Goal: Transaction & Acquisition: Purchase product/service

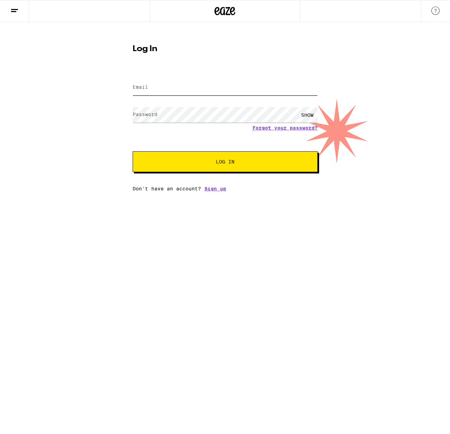
type input "[EMAIL_ADDRESS][DOMAIN_NAME]"
click at [216, 164] on span "Log In" at bounding box center [225, 161] width 19 height 5
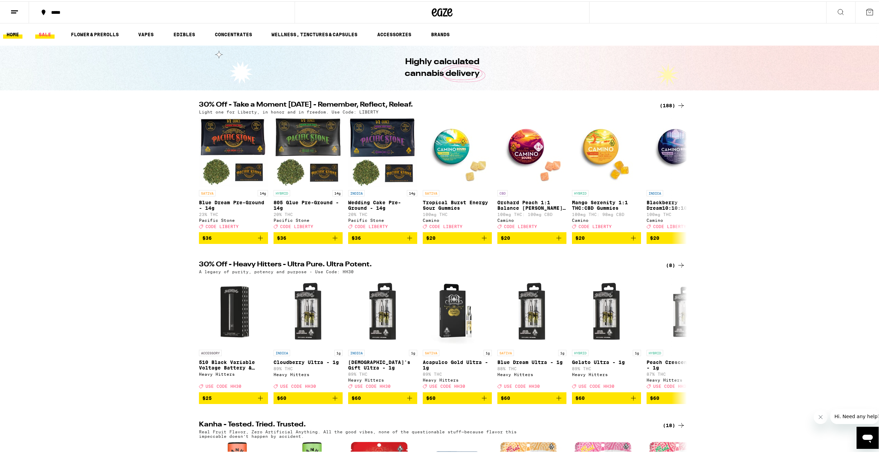
click at [43, 31] on link "SALE" at bounding box center [44, 33] width 19 height 8
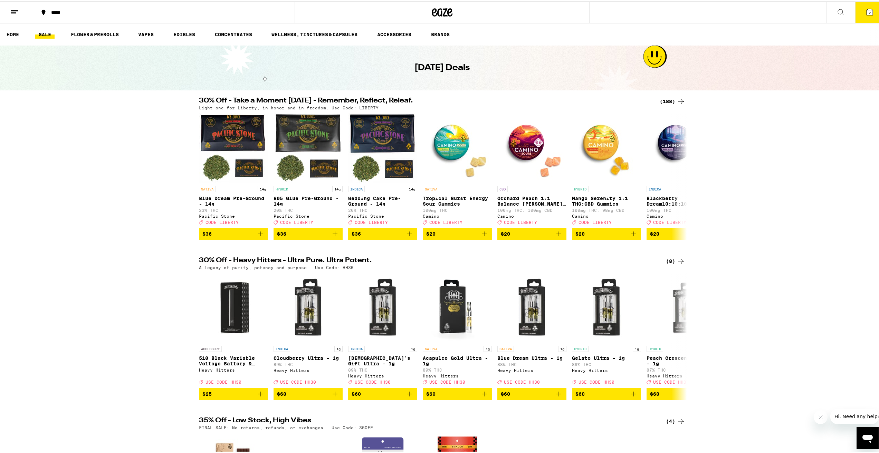
click at [450, 102] on icon at bounding box center [681, 100] width 8 height 8
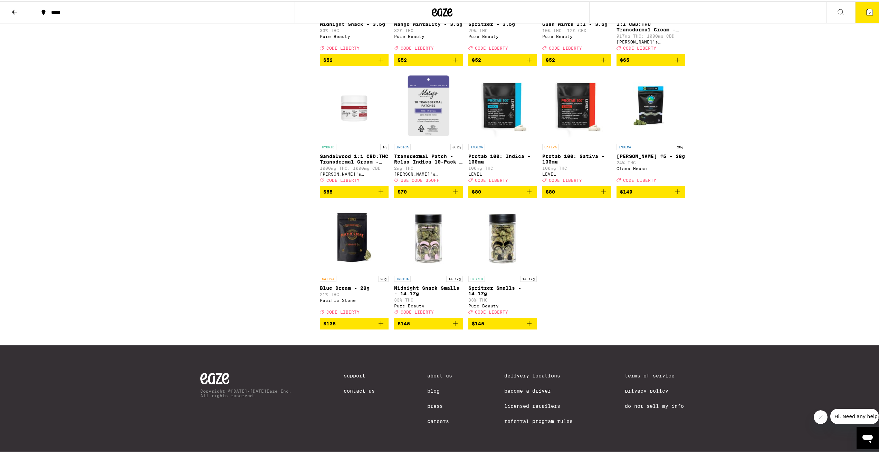
scroll to position [4956, 0]
click at [13, 9] on icon at bounding box center [14, 11] width 8 height 8
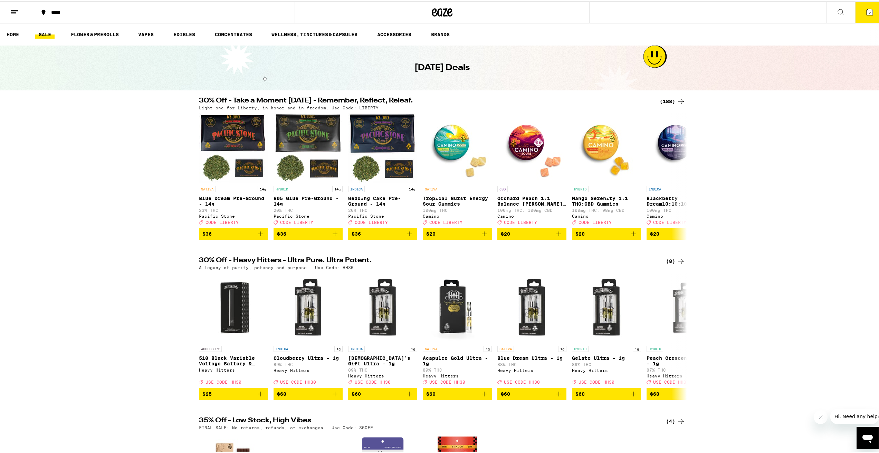
click at [450, 10] on span "2" at bounding box center [869, 11] width 2 height 4
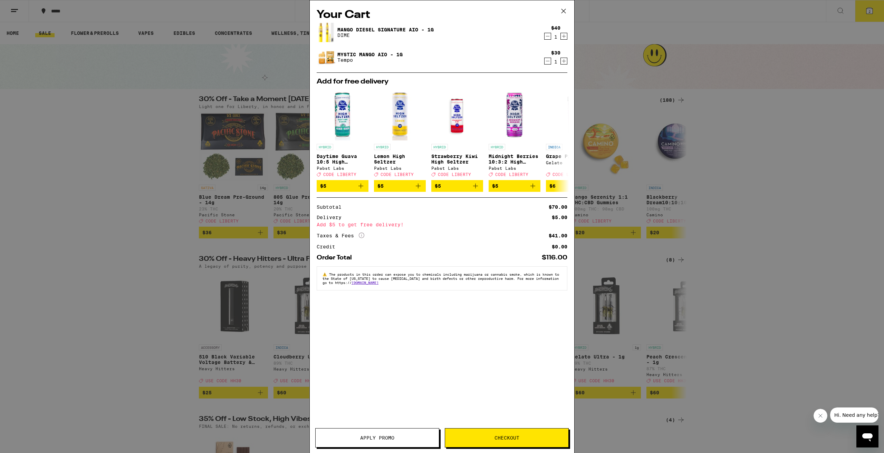
click at [450, 36] on icon "Decrement" at bounding box center [548, 36] width 6 height 8
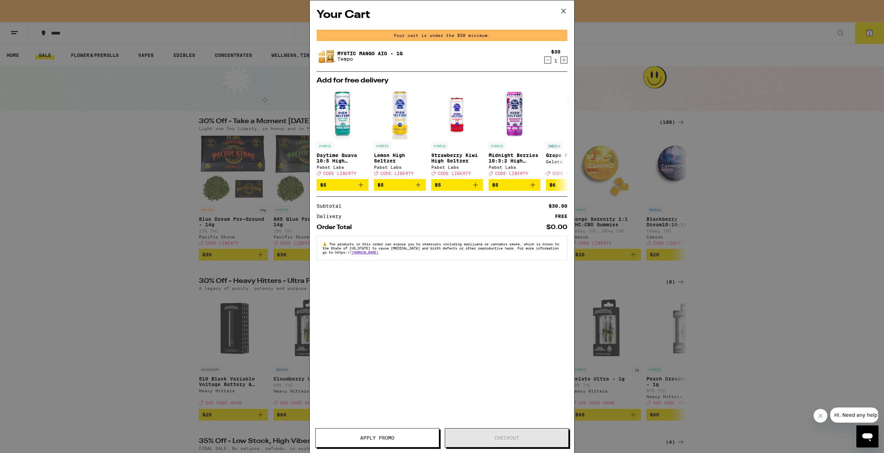
click at [450, 62] on icon "Decrement" at bounding box center [548, 60] width 6 height 8
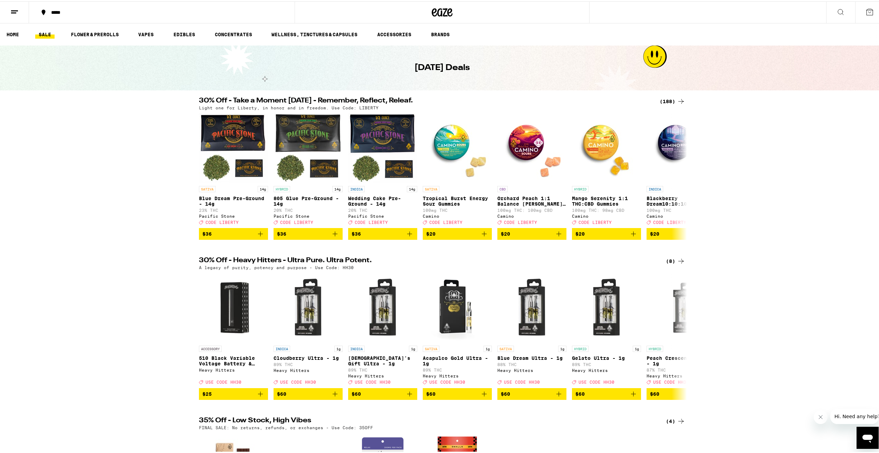
click at [450, 433] on icon "Open messaging window" at bounding box center [867, 438] width 12 height 12
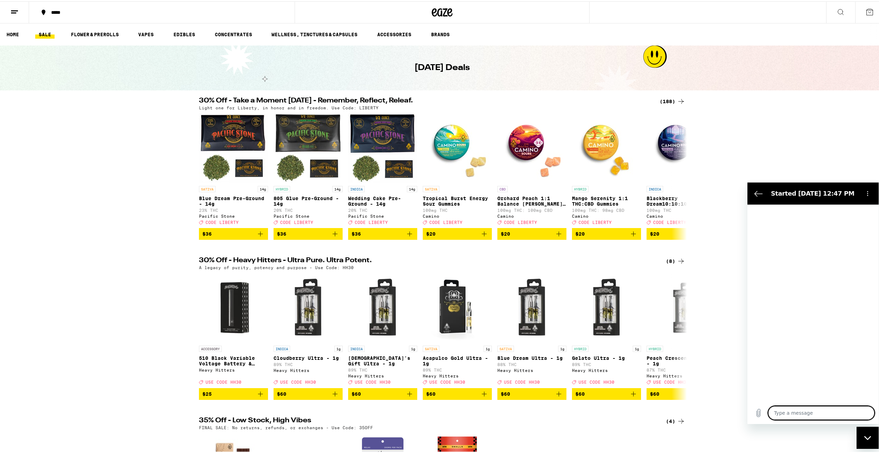
type textarea "x"
click at [450, 11] on icon at bounding box center [869, 11] width 8 height 8
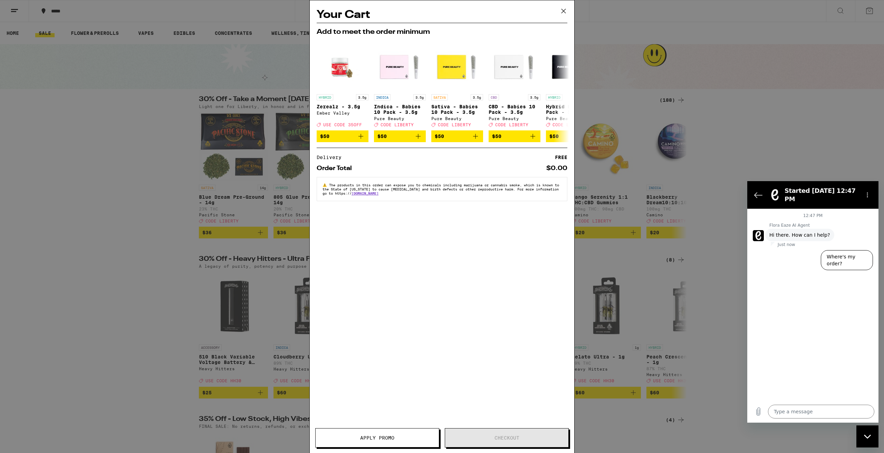
click at [450, 11] on icon at bounding box center [563, 11] width 10 height 10
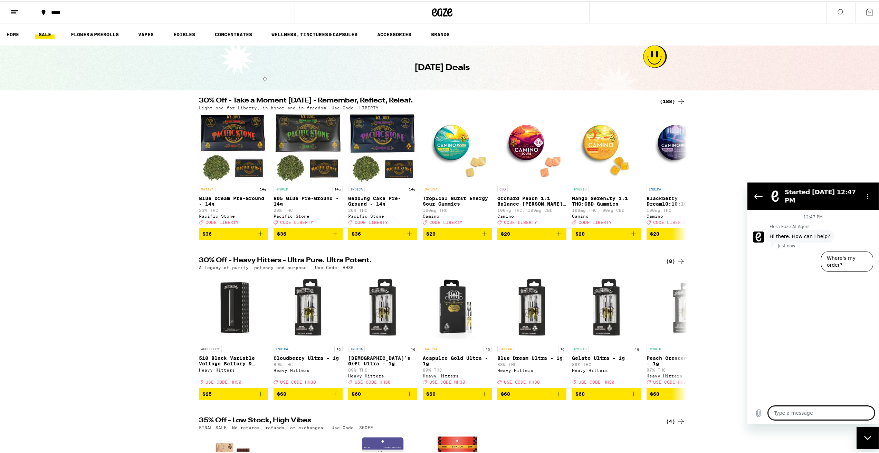
click at [450, 419] on textarea at bounding box center [821, 413] width 106 height 14
type textarea "I"
type textarea "x"
type textarea "I"
type textarea "x"
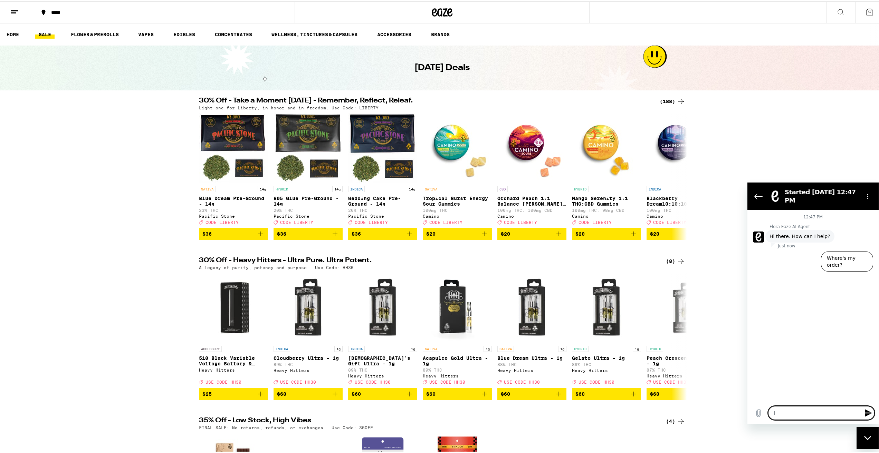
type textarea "I g"
type textarea "x"
type textarea "I go"
type textarea "x"
type textarea "I got"
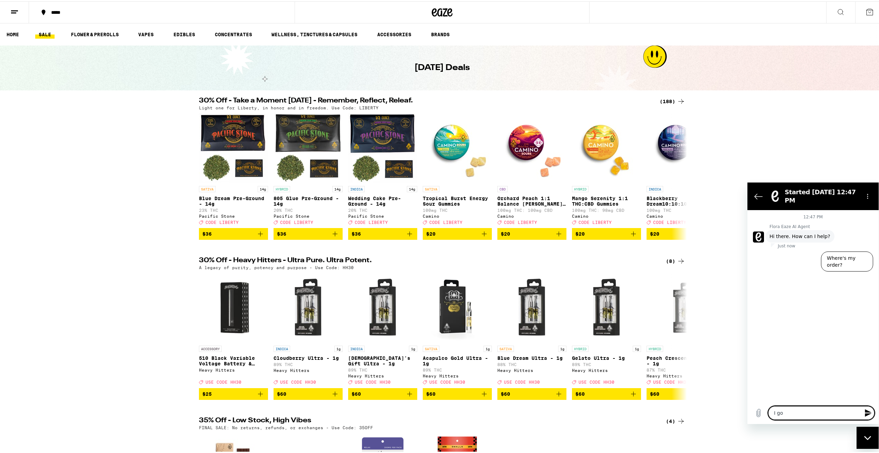
type textarea "x"
type textarea "I got"
type textarea "x"
type textarea "I got a"
type textarea "x"
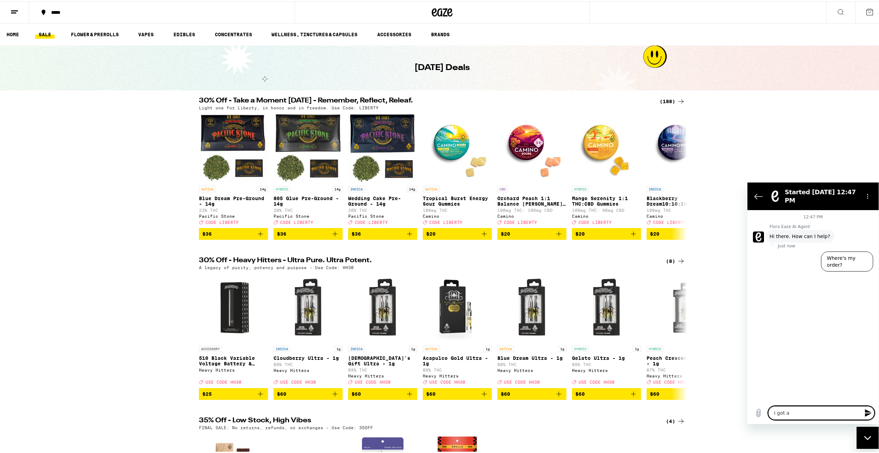
type textarea "I got a"
type textarea "x"
type textarea "I got a t"
type textarea "x"
type textarea "I got a te"
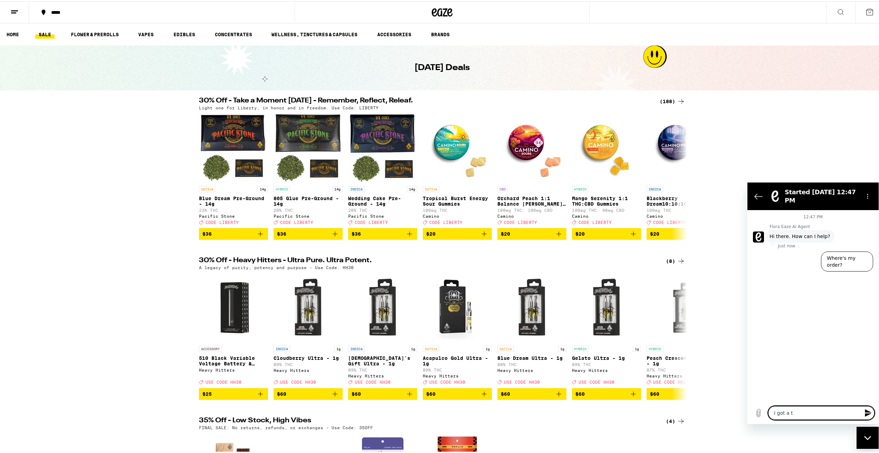
type textarea "x"
type textarea "I got a tex"
type textarea "x"
type textarea "I got a text"
type textarea "x"
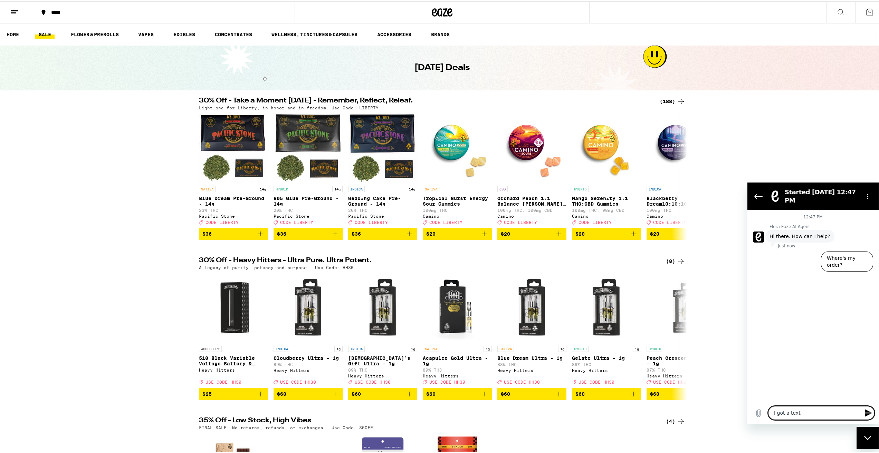
type textarea "I got a text"
type textarea "x"
type textarea "I got a text s"
type textarea "x"
type textarea "I got a text sa"
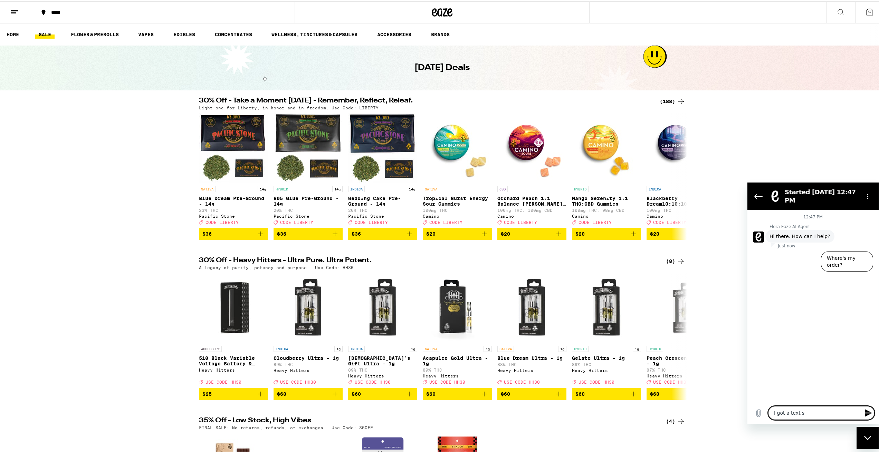
type textarea "x"
type textarea "I got a text saty"
type textarea "x"
type textarea "I got a text satyi"
type textarea "x"
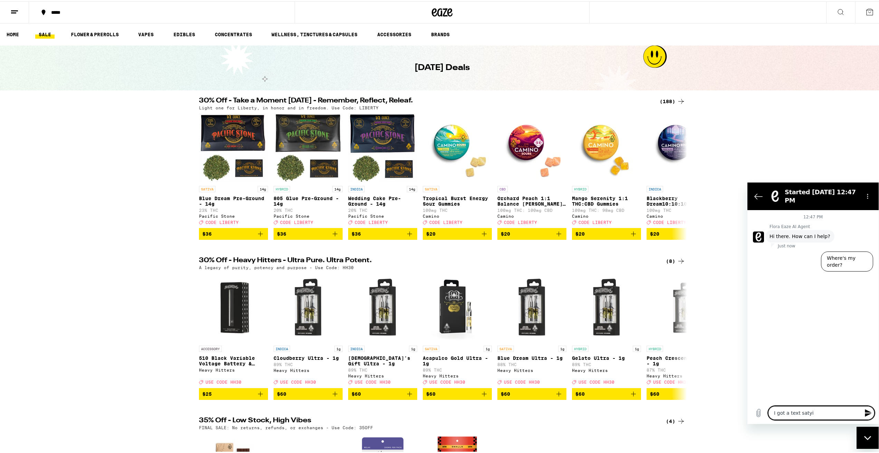
type textarea "I got a text satyin"
type textarea "x"
type textarea "I got a text satying"
type textarea "x"
type textarea "I got a text satying"
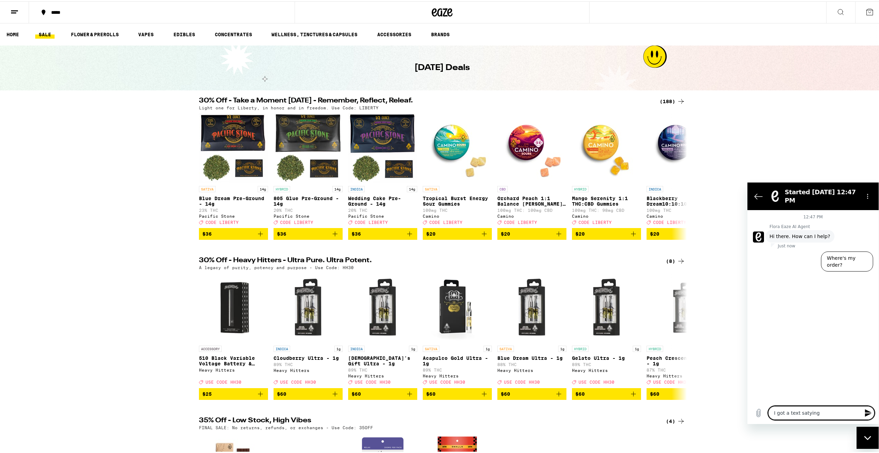
type textarea "x"
type textarea "I got a text satying i"
type textarea "x"
type textarea "I got a text satying i"
type textarea "x"
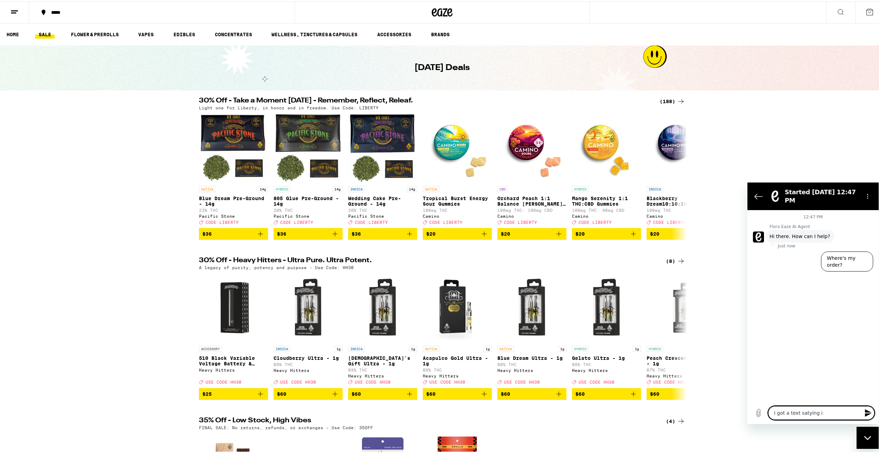
type textarea "I got a text satying i h"
type textarea "x"
type textarea "I got a text satying i ha"
type textarea "x"
type textarea "I got a text satying i had"
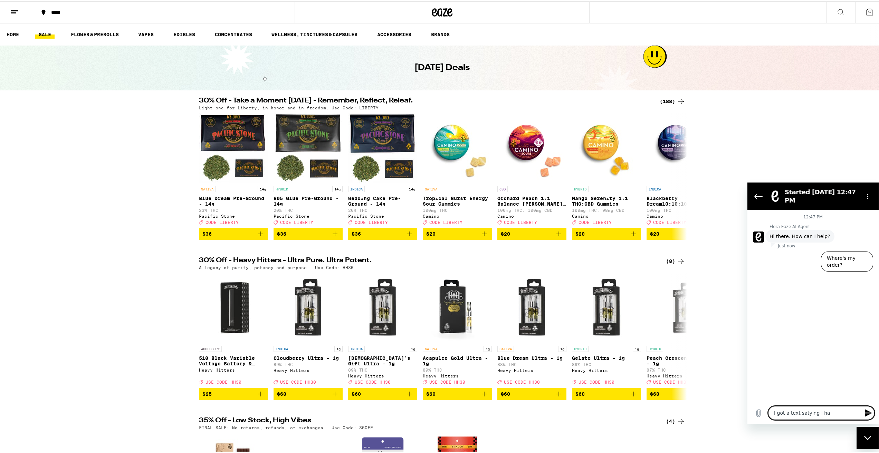
type textarea "x"
type textarea "I got a text satying i had"
type textarea "x"
type textarea "I got a text satying i had a"
type textarea "x"
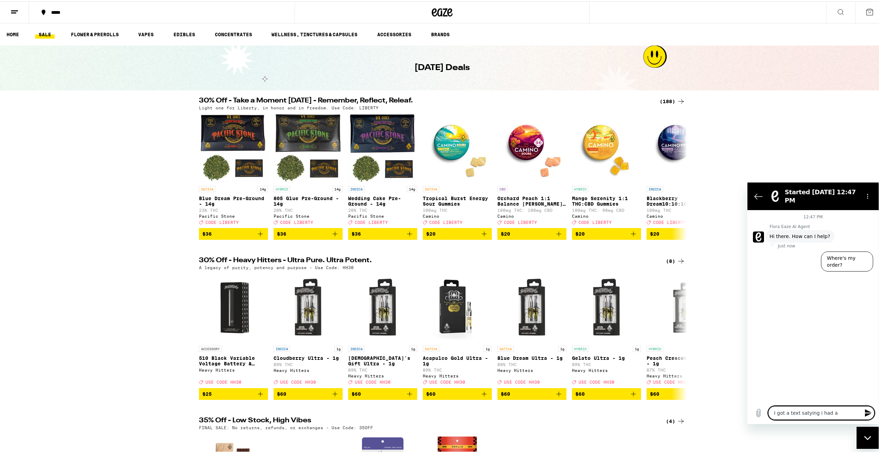
type textarea "I got a text satying i had a"
type textarea "x"
type textarea "I got a text satying i had a m"
type textarea "x"
type textarea "I got a text satying i had a me"
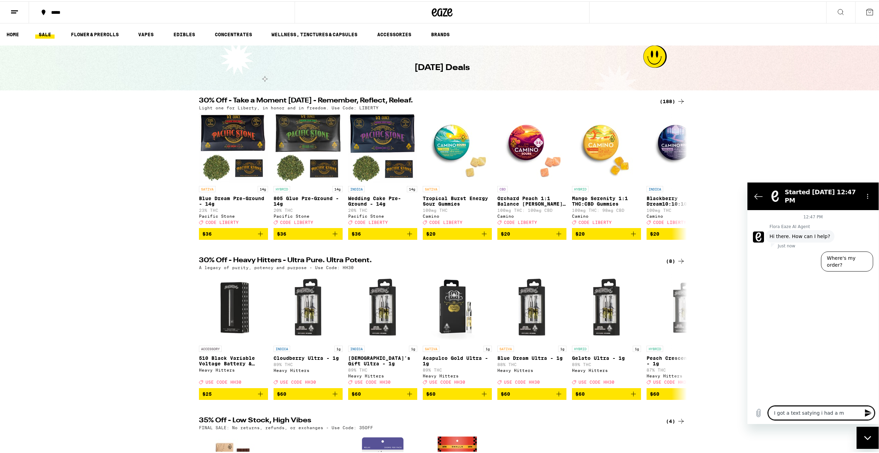
type textarea "x"
type textarea "I got a text satying i had a mes"
type textarea "x"
type textarea "I got a text satying i had a mess"
type textarea "x"
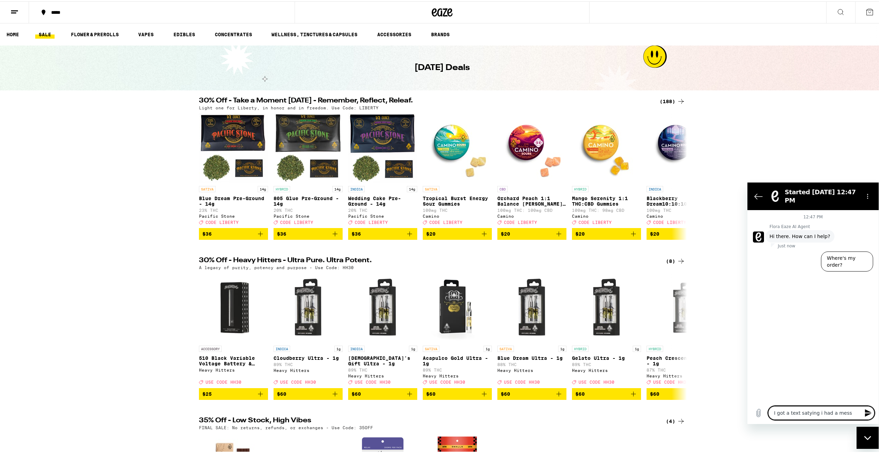
type textarea "I got a text satying i had a messa"
type textarea "x"
type textarea "I got a text satying i had a messag"
type textarea "x"
type textarea "I got a text satying i had a message"
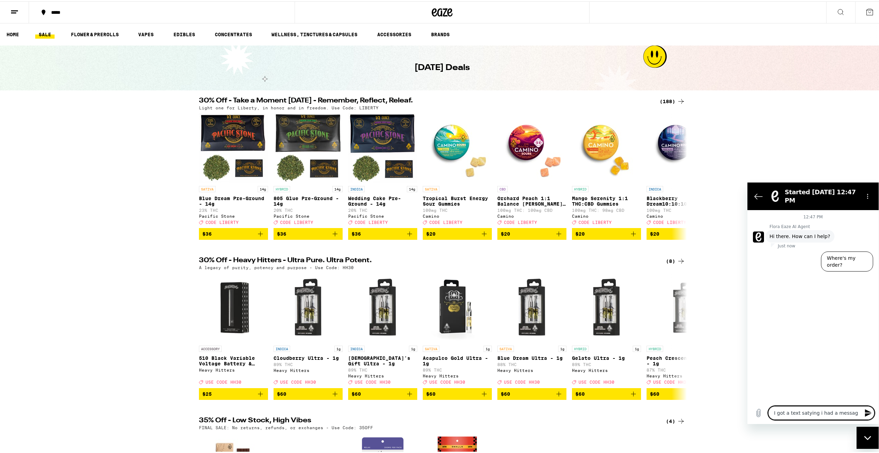
type textarea "x"
type textarea "I got a text satying i had a message."
type textarea "x"
type textarea "I got a text satying i had a message.."
type textarea "x"
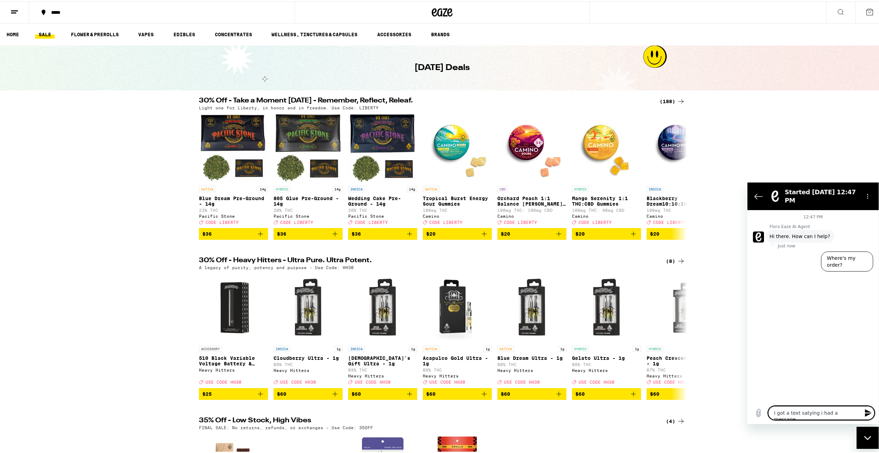
type textarea "I got a text satying i had a message..."
type textarea "x"
type textarea "I got a text satying i had a message..."
type textarea "x"
click at [450, 414] on textarea "I got a text satying i had a message..." at bounding box center [821, 413] width 106 height 14
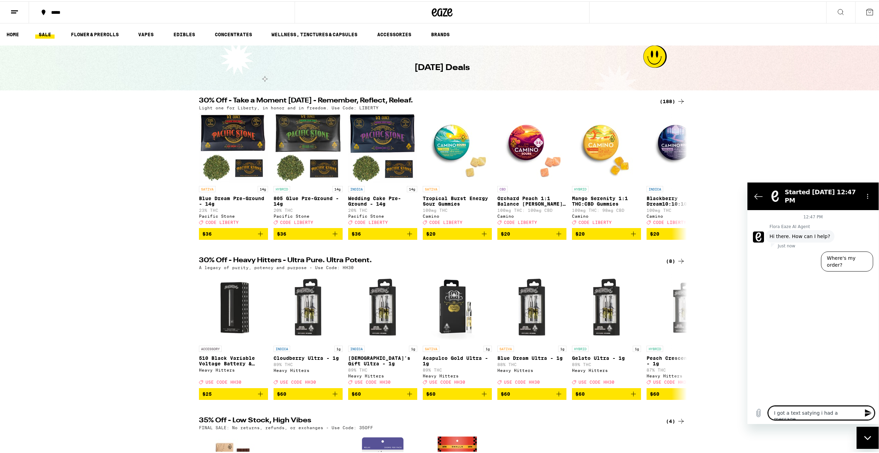
type textarea "I got a text saying i had a message..."
type textarea "x"
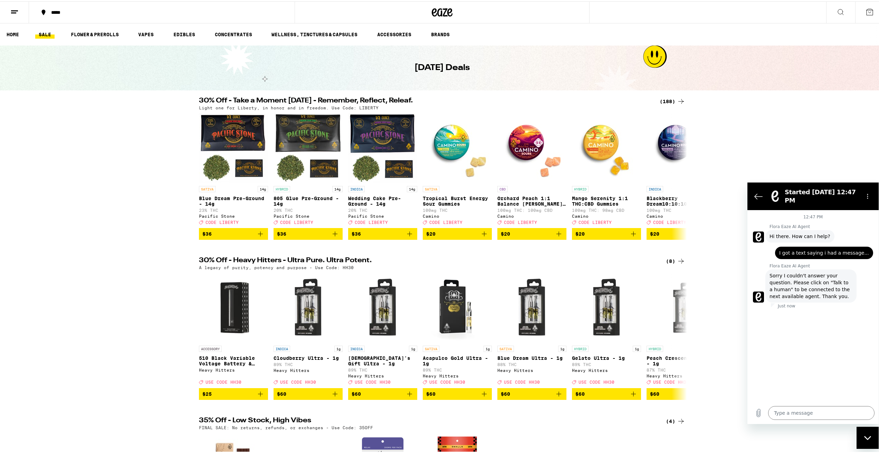
click at [17, 9] on line at bounding box center [14, 9] width 7 height 0
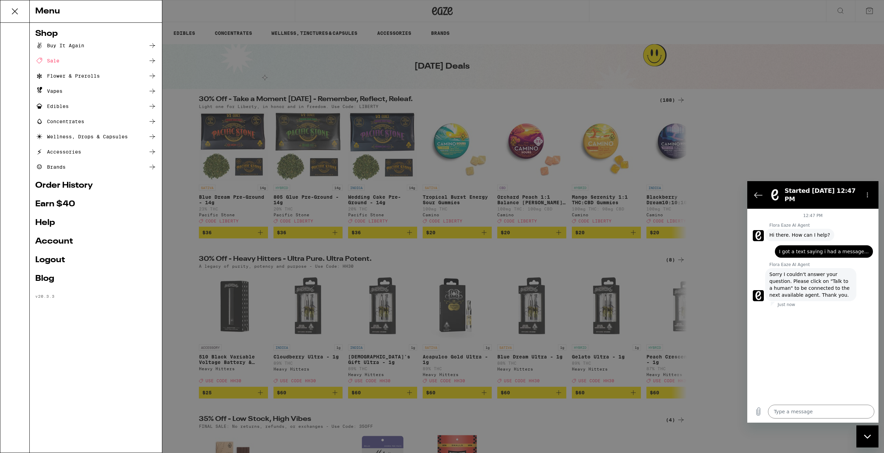
click at [66, 241] on link "Account" at bounding box center [95, 242] width 121 height 8
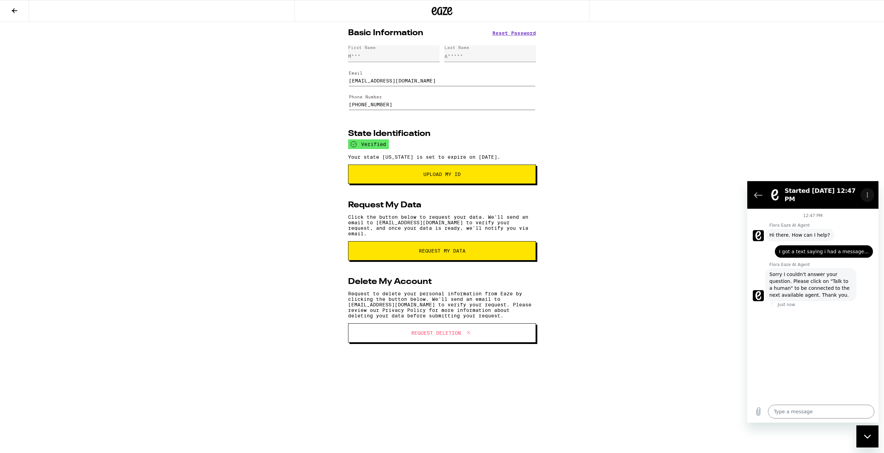
click at [450, 192] on icon "Options menu" at bounding box center [868, 195] width 6 height 6
click at [450, 121] on div "Basic Information Reset Password First Name M*** Last Name A***** Email [EMAIL_…" at bounding box center [442, 191] width 884 height 338
drag, startPoint x: 761, startPoint y: 191, endPoint x: 1491, endPoint y: 349, distance: 746.7
click at [450, 191] on icon "Back to the conversation list" at bounding box center [758, 195] width 8 height 8
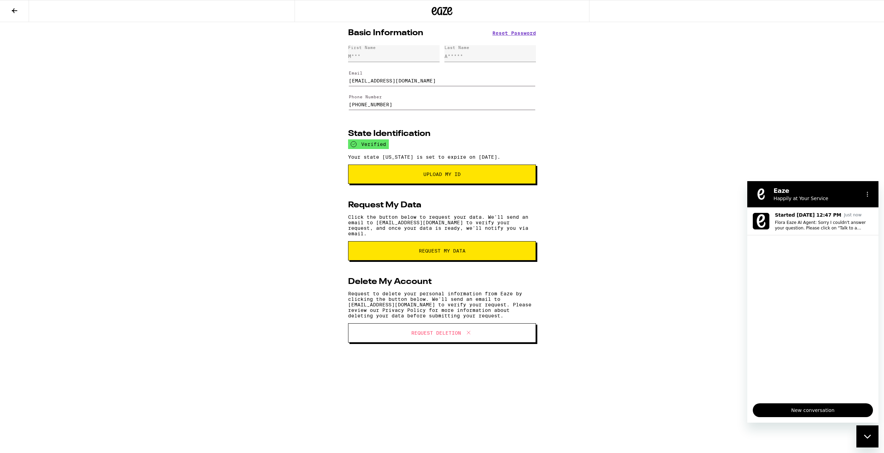
click at [450, 433] on icon "Close messaging window" at bounding box center [867, 437] width 7 height 4
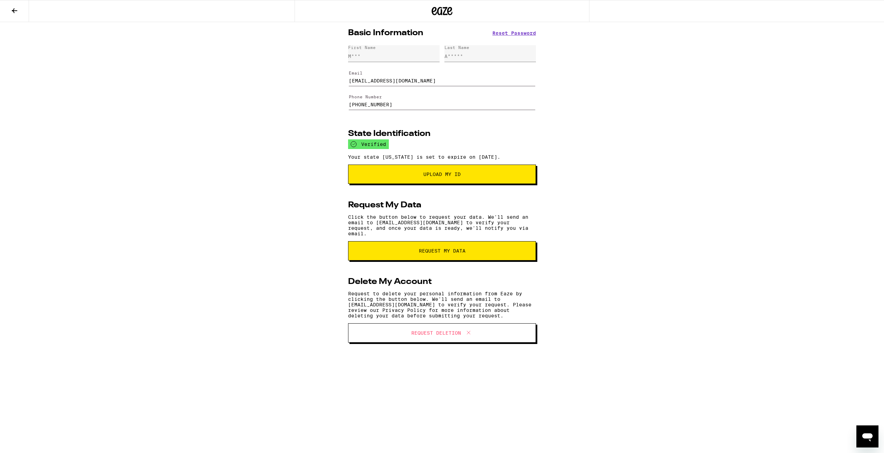
click at [443, 13] on icon at bounding box center [442, 11] width 21 height 12
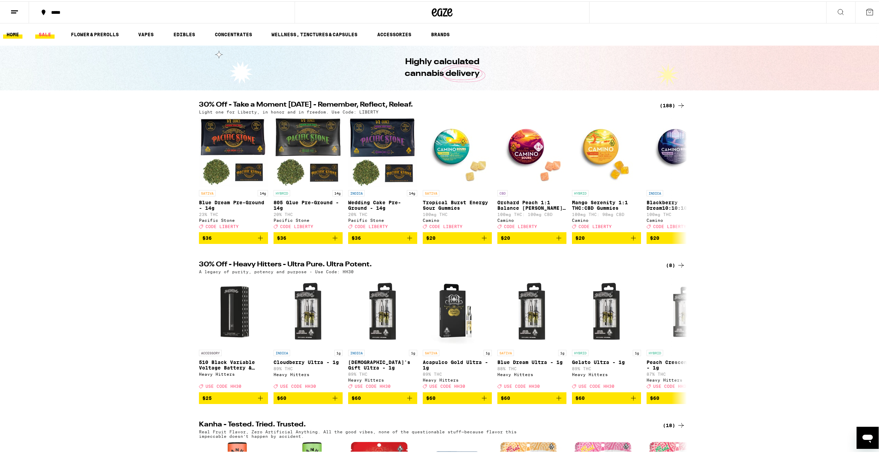
click at [45, 31] on link "SALE" at bounding box center [44, 33] width 19 height 8
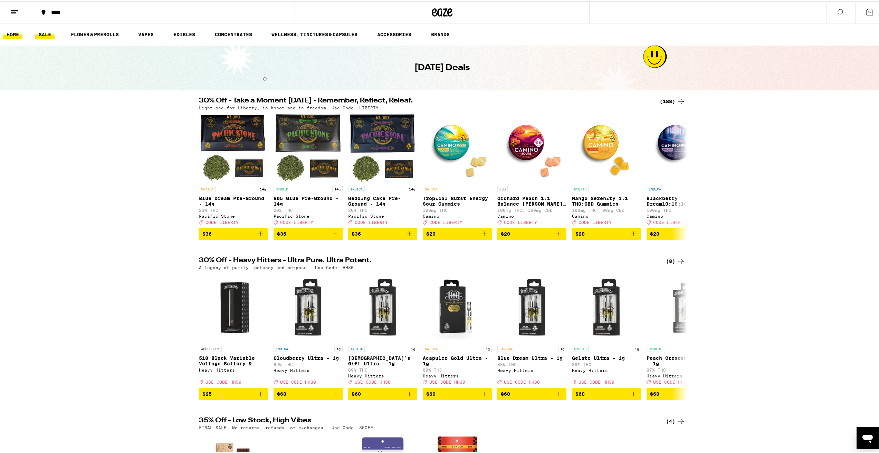
click at [10, 32] on link "HOME" at bounding box center [12, 33] width 19 height 8
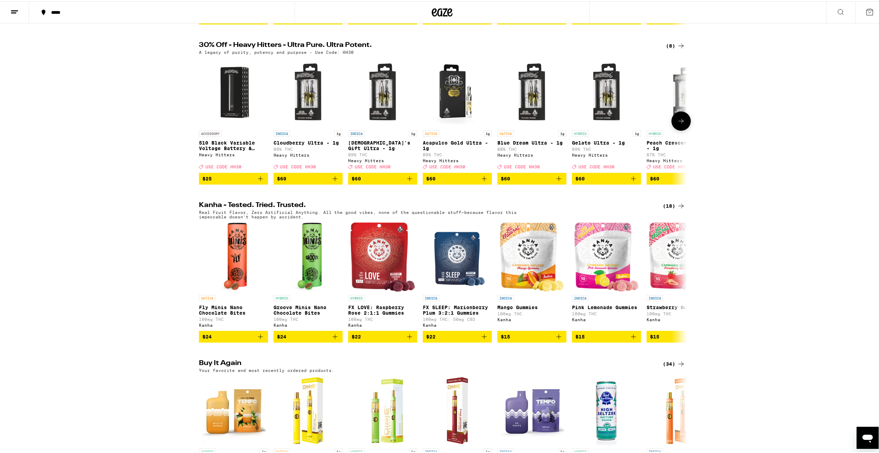
scroll to position [207, 0]
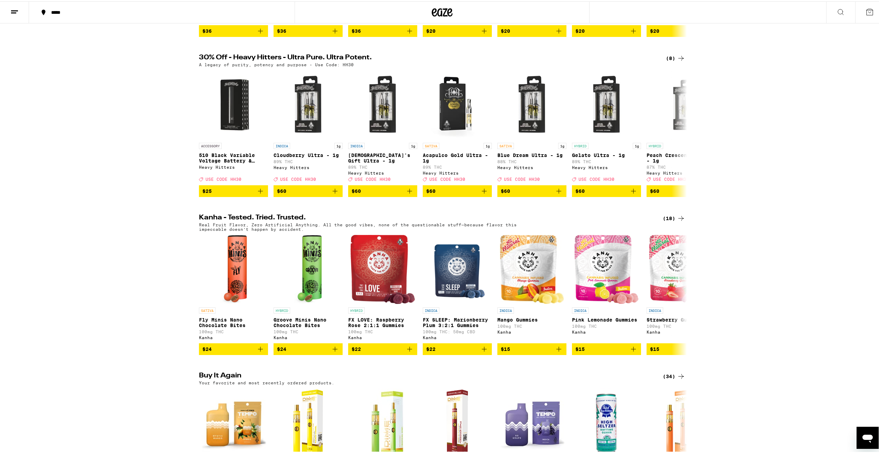
click at [450, 59] on icon at bounding box center [681, 57] width 8 height 8
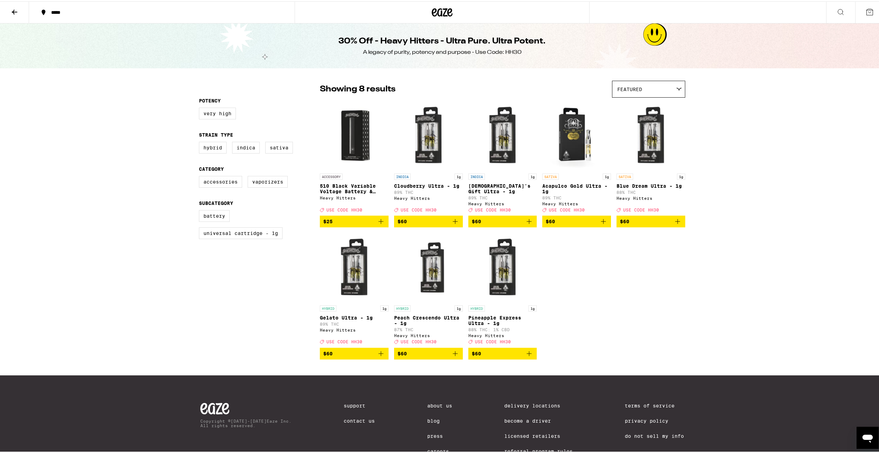
click at [360, 134] on img "Open page for 510 Black Variable Voltage Battery & Charger from Heavy Hitters" at bounding box center [354, 134] width 69 height 69
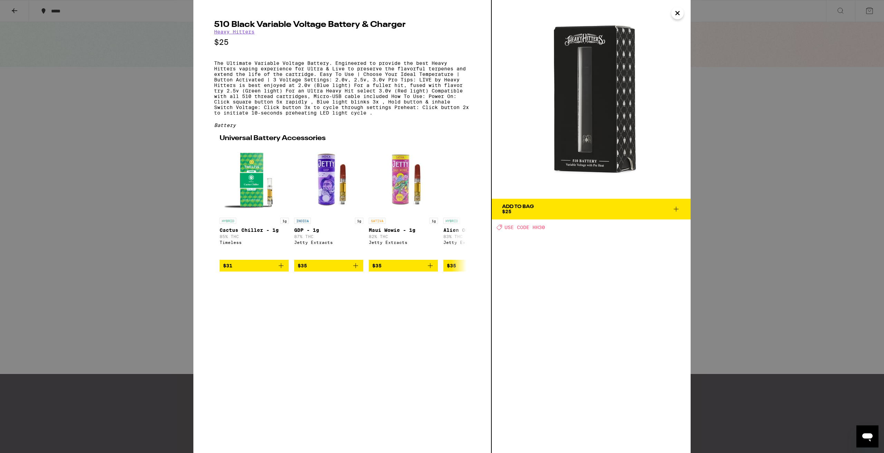
click at [450, 15] on icon "Close" at bounding box center [677, 13] width 8 height 10
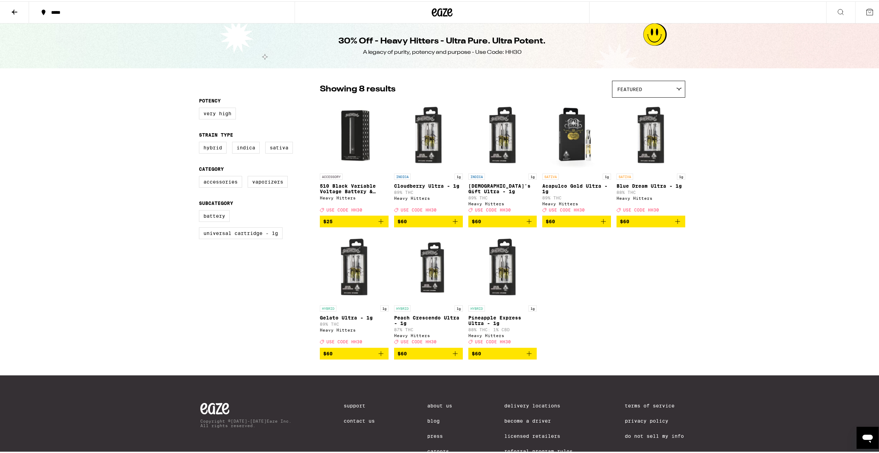
click at [15, 8] on icon at bounding box center [14, 11] width 8 height 8
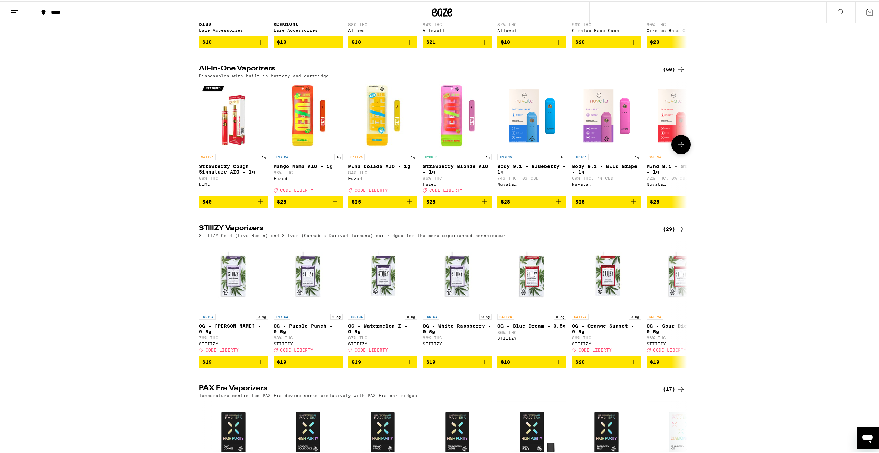
scroll to position [1140, 0]
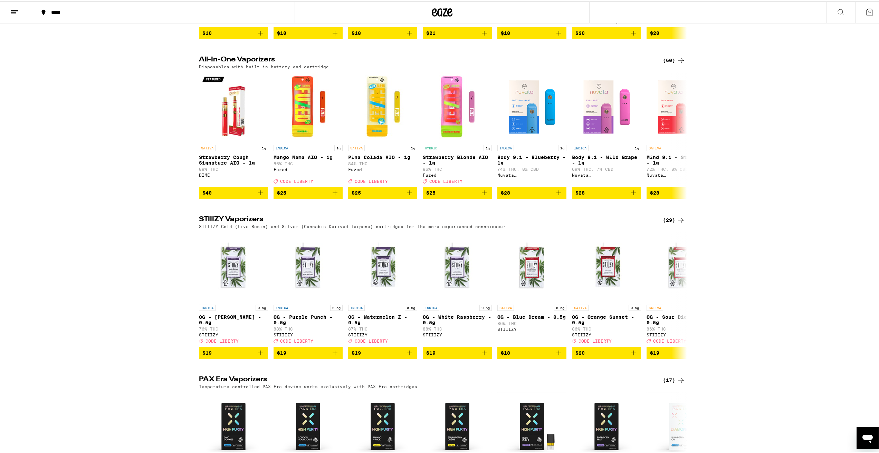
click at [450, 63] on div "(60)" at bounding box center [674, 59] width 22 height 8
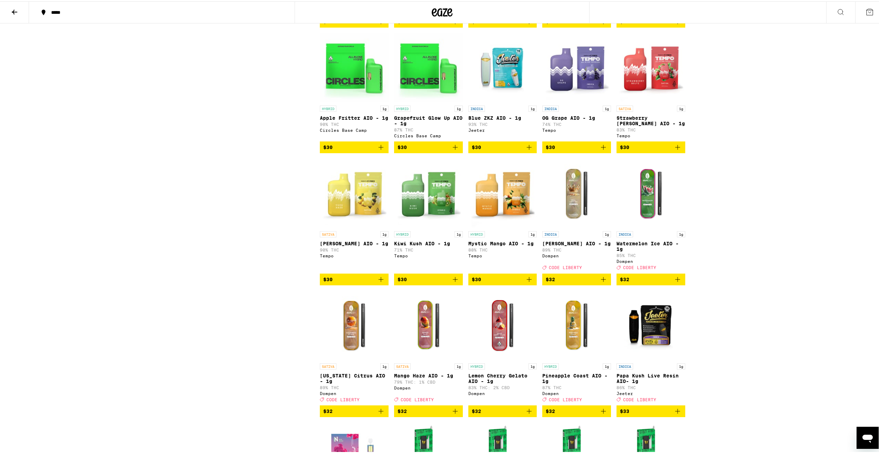
scroll to position [627, 0]
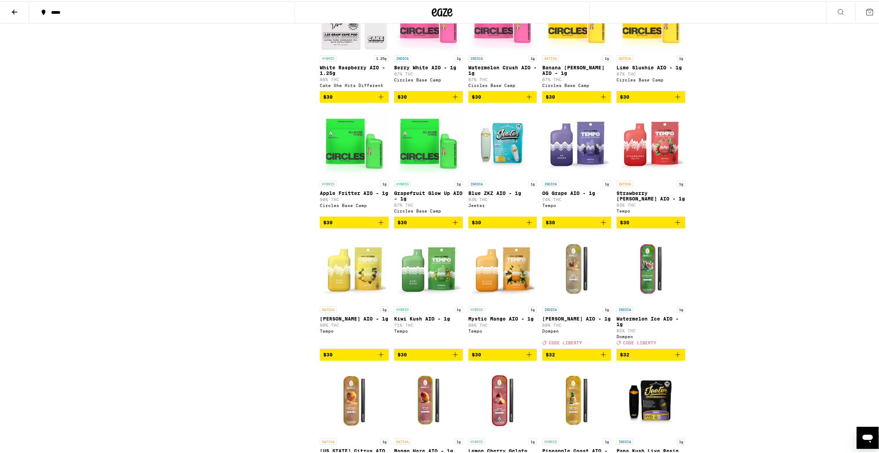
click at [450, 358] on icon "Add to bag" at bounding box center [455, 353] width 8 height 8
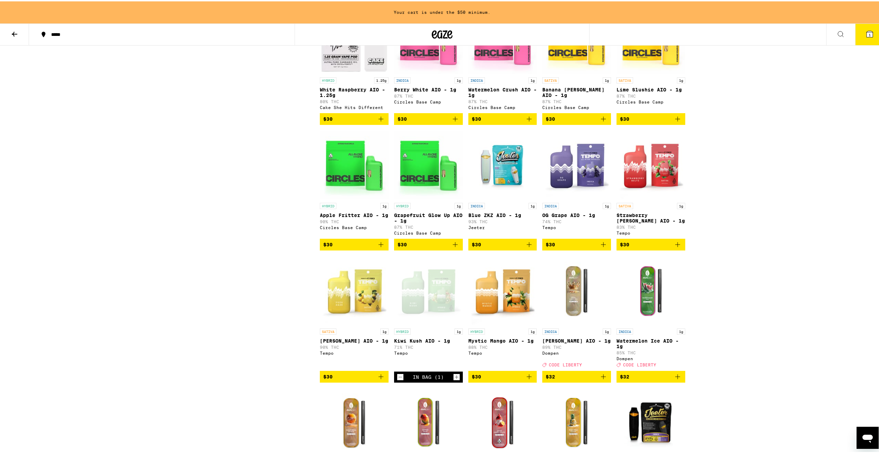
scroll to position [650, 0]
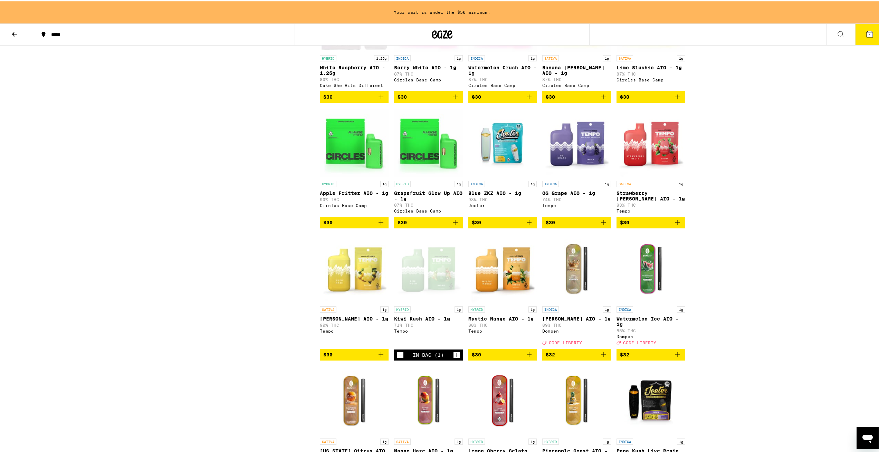
click at [378, 356] on icon "Add to bag" at bounding box center [380, 353] width 5 height 5
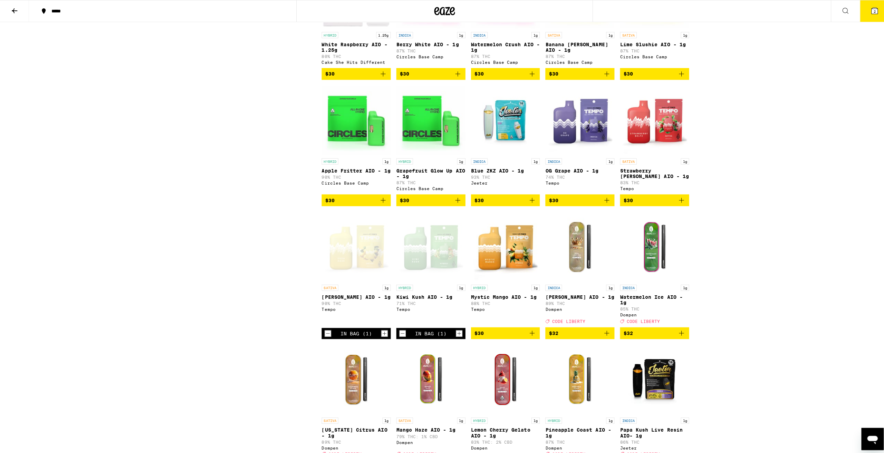
scroll to position [627, 0]
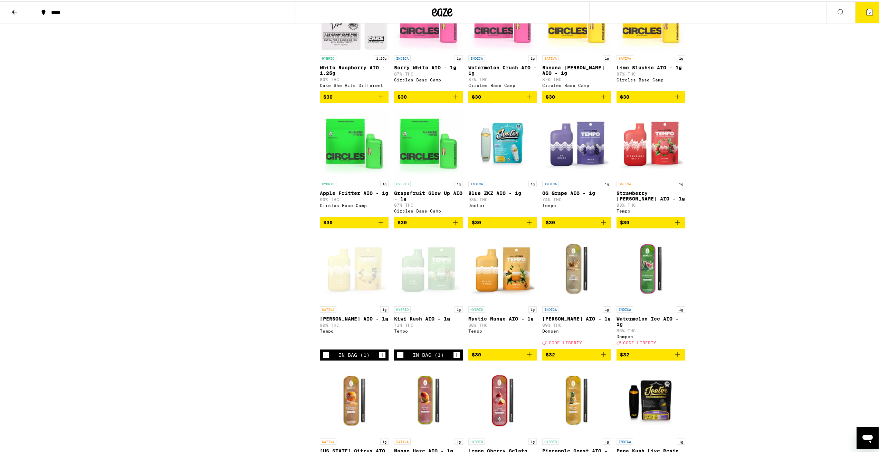
click at [450, 9] on icon at bounding box center [869, 11] width 6 height 6
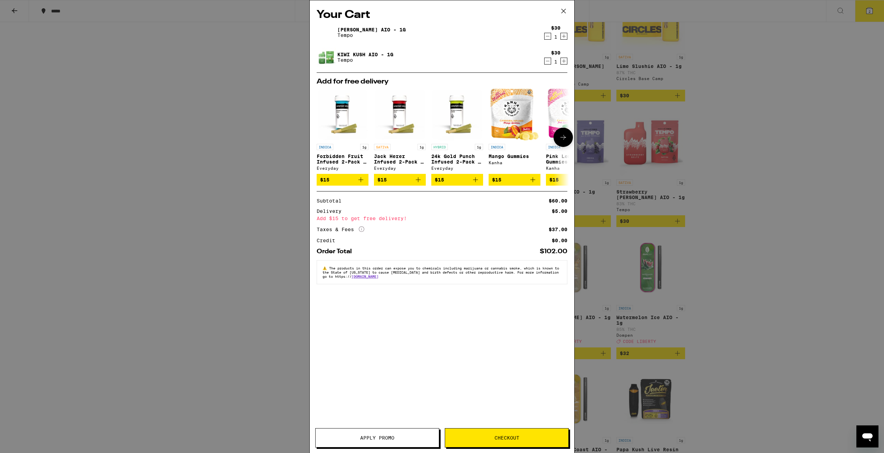
click at [450, 137] on button at bounding box center [563, 137] width 19 height 19
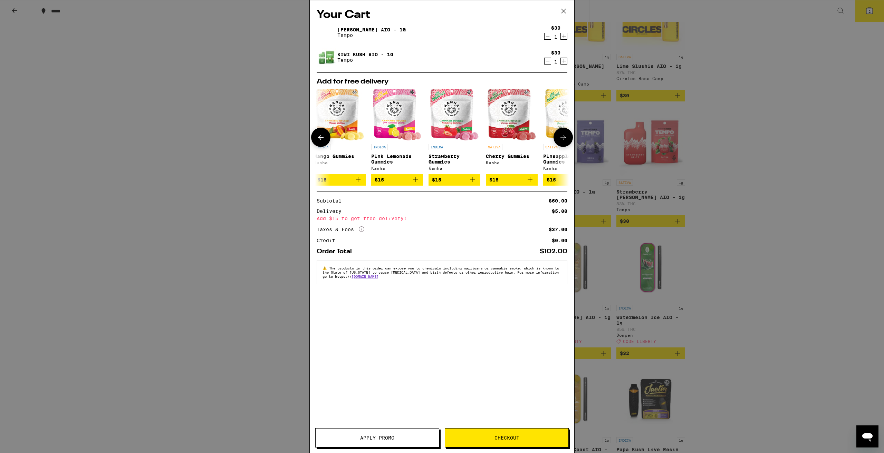
scroll to position [0, 175]
click at [450, 138] on icon at bounding box center [563, 137] width 8 height 8
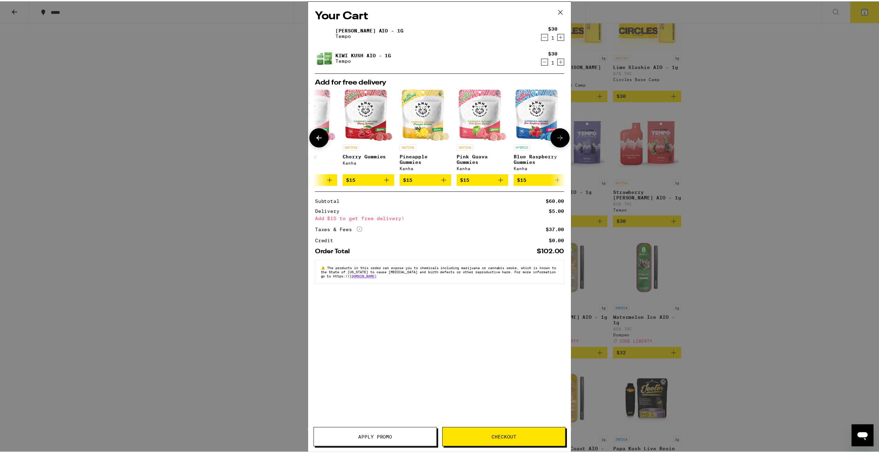
scroll to position [0, 323]
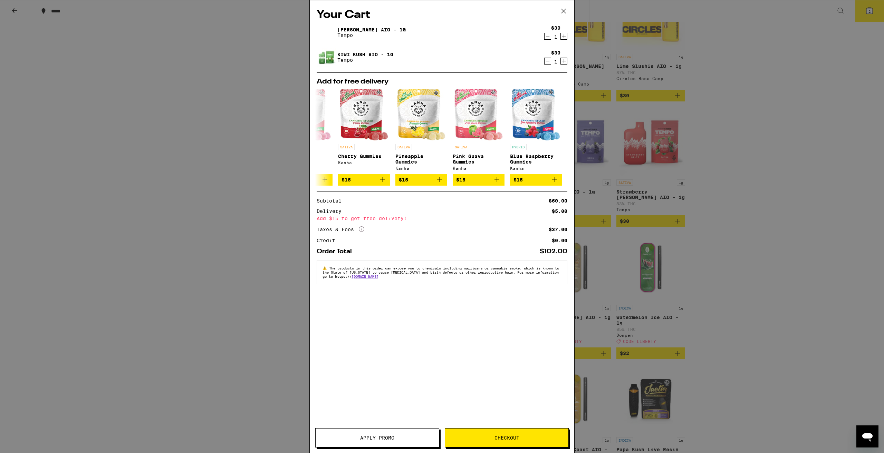
click at [450, 10] on icon at bounding box center [563, 11] width 4 height 4
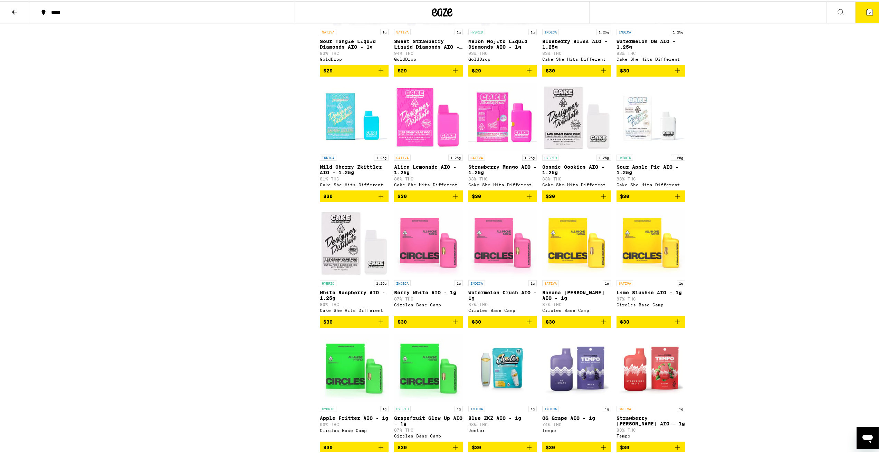
scroll to position [248, 0]
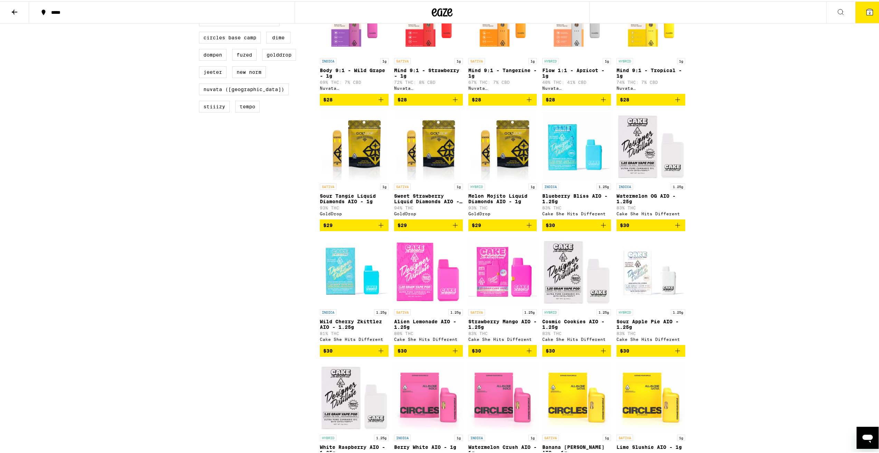
click at [13, 10] on icon at bounding box center [15, 10] width 6 height 5
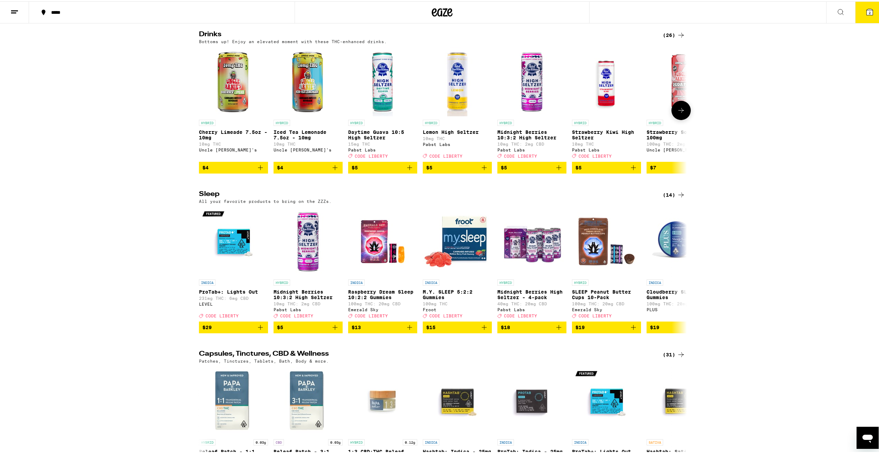
scroll to position [2486, 0]
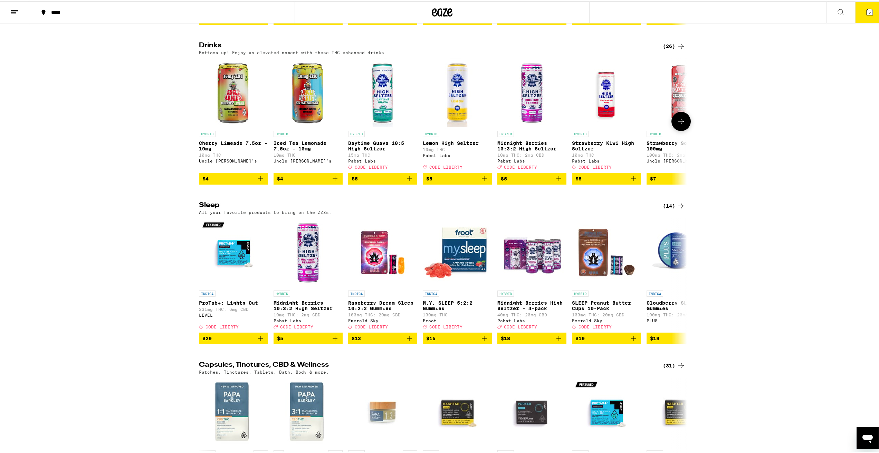
click at [450, 123] on icon at bounding box center [681, 120] width 6 height 5
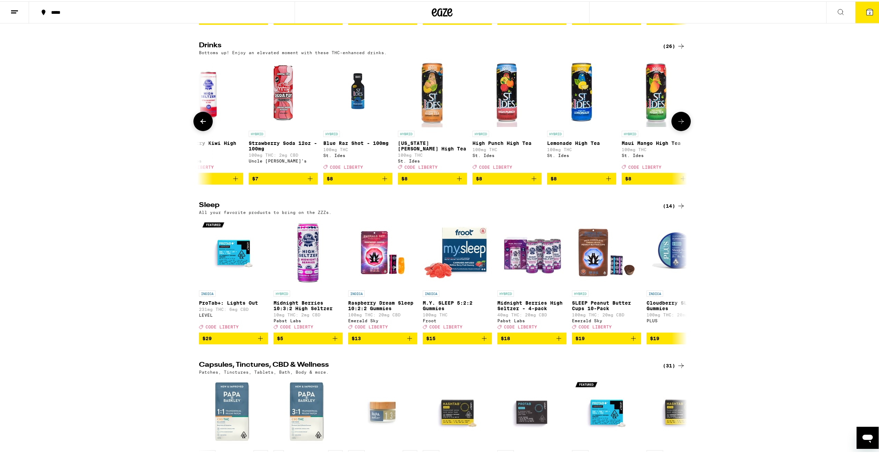
scroll to position [0, 411]
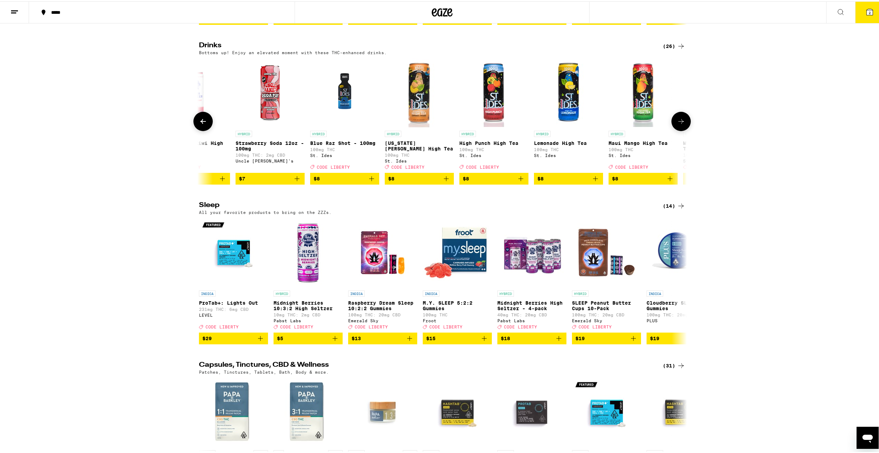
click at [450, 123] on icon at bounding box center [681, 120] width 6 height 5
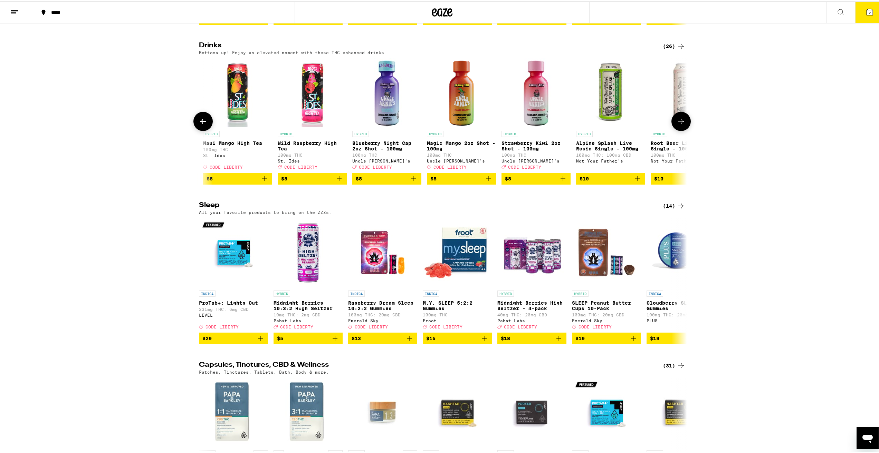
scroll to position [0, 822]
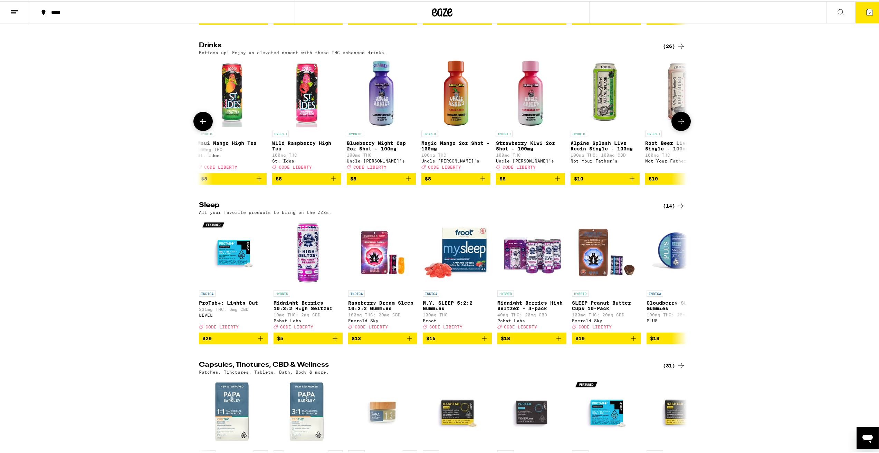
click at [450, 123] on icon at bounding box center [681, 120] width 6 height 5
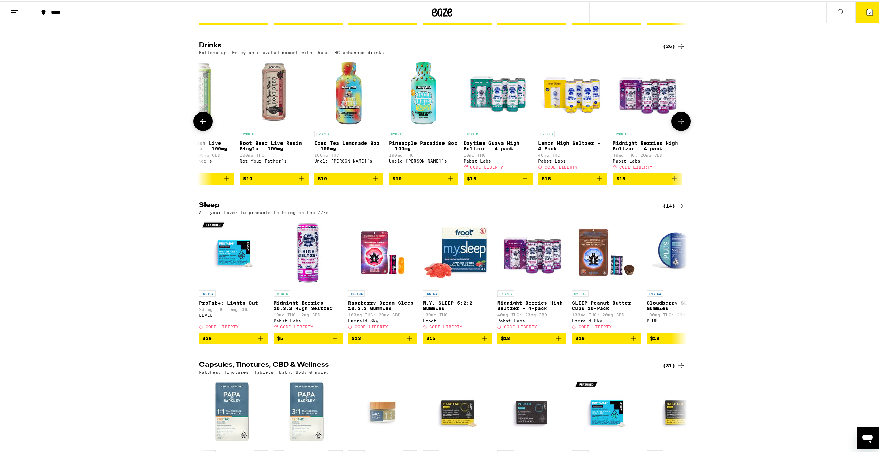
scroll to position [0, 1233]
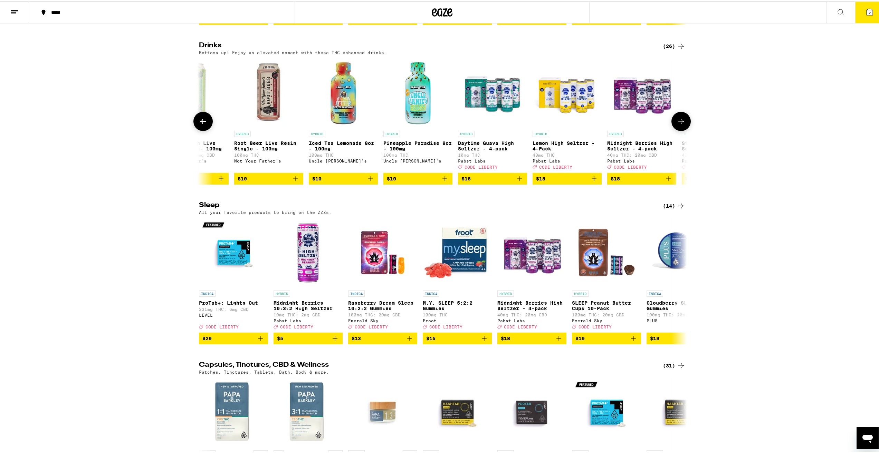
click at [450, 123] on icon at bounding box center [681, 120] width 6 height 5
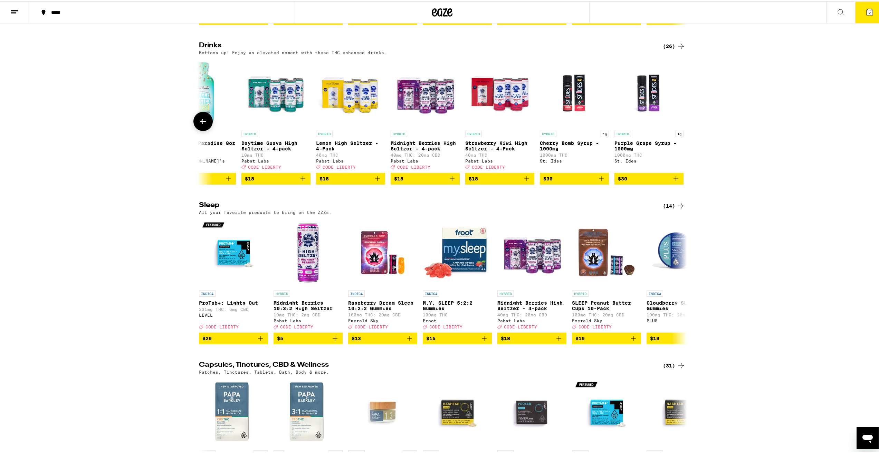
scroll to position [0, 1453]
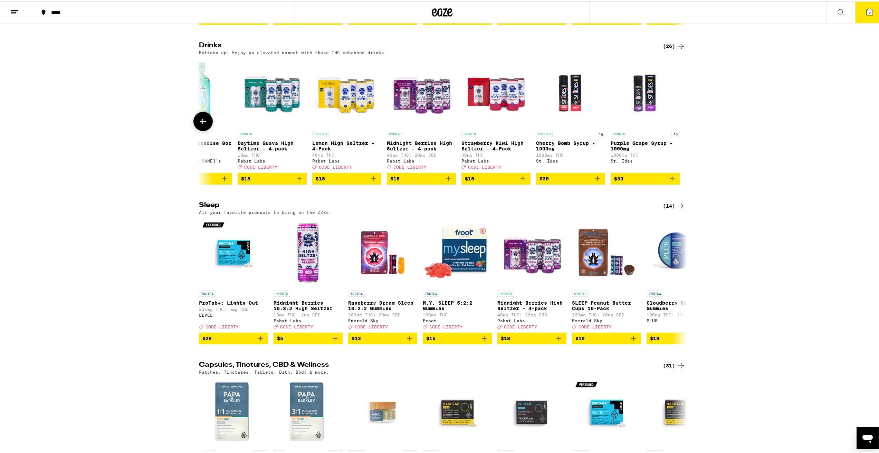
click at [296, 182] on icon "Add to bag" at bounding box center [299, 177] width 8 height 8
click at [450, 11] on span "3" at bounding box center [869, 11] width 2 height 4
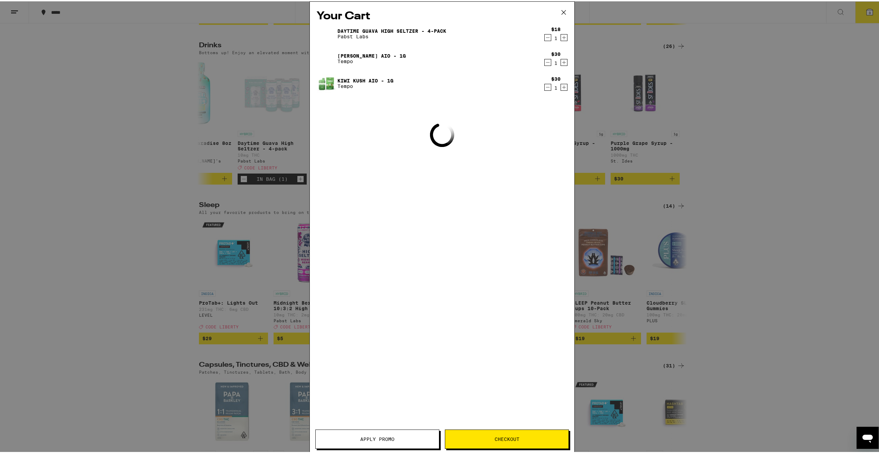
scroll to position [2415, 0]
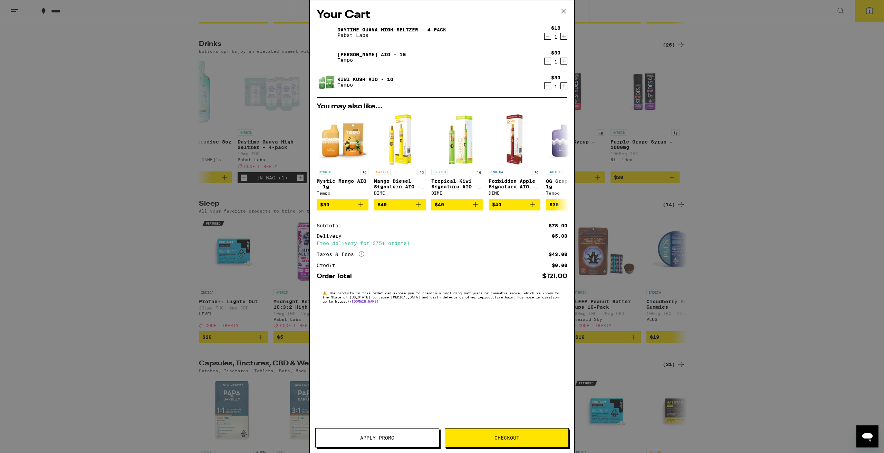
click at [381, 433] on span "Apply Promo" at bounding box center [377, 438] width 34 height 5
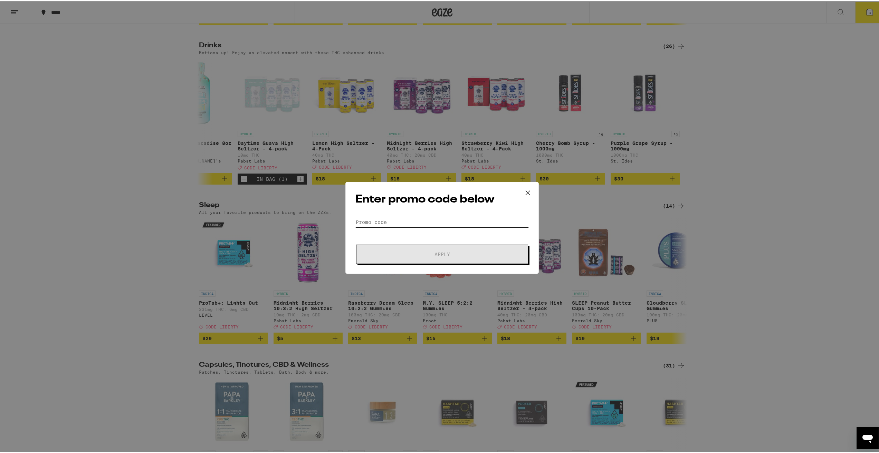
click at [425, 219] on input "Promo Code" at bounding box center [441, 221] width 173 height 10
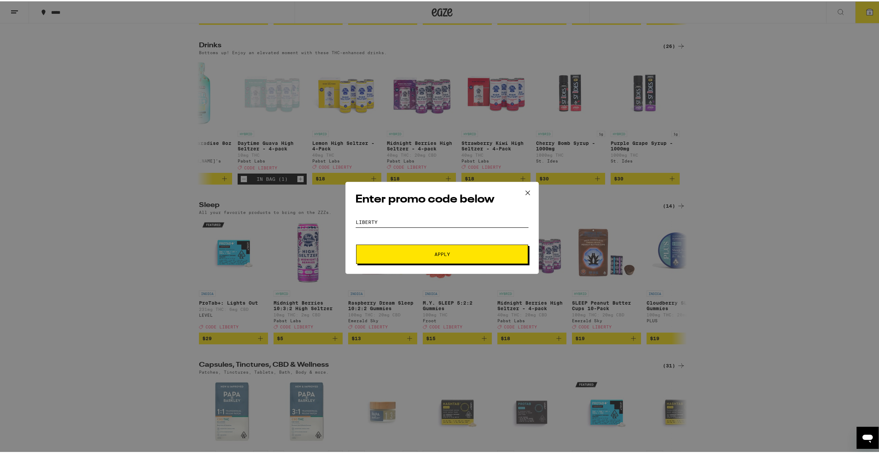
type input "LIBERTY"
click at [450, 254] on span "Apply" at bounding box center [442, 253] width 124 height 5
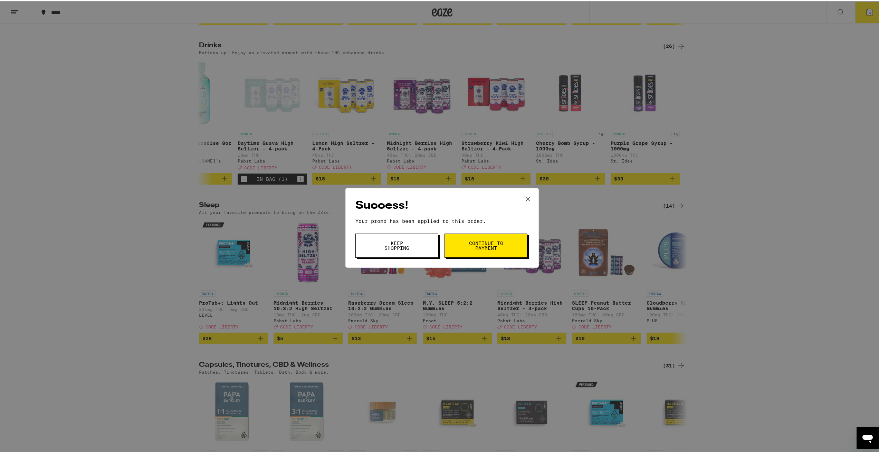
click at [450, 244] on button "Continue to payment" at bounding box center [485, 244] width 83 height 24
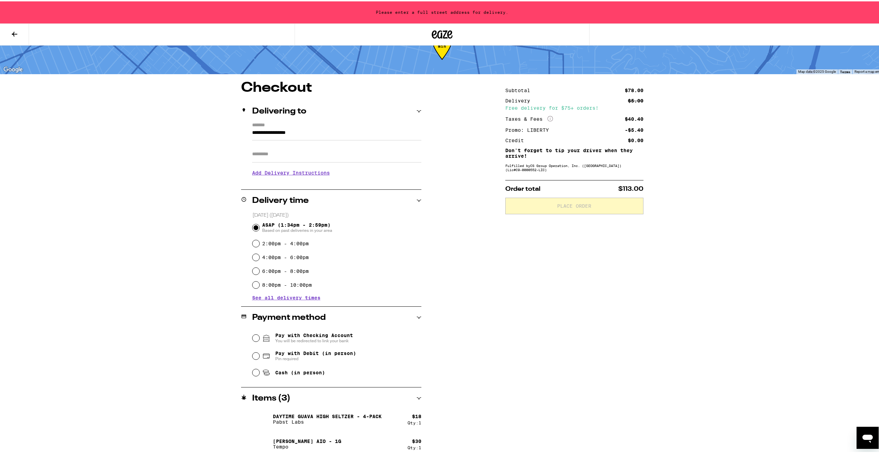
scroll to position [56, 0]
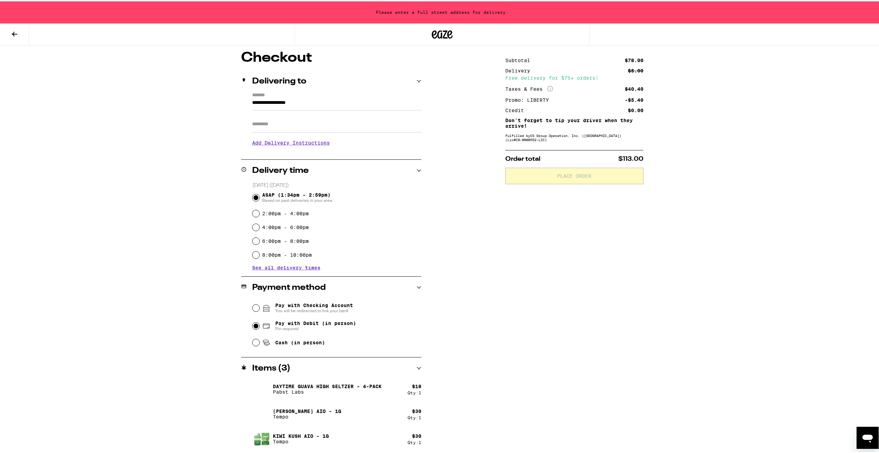
click at [253, 327] on input "Pay with Debit (in person) Pin required" at bounding box center [255, 324] width 7 height 7
radio input "true"
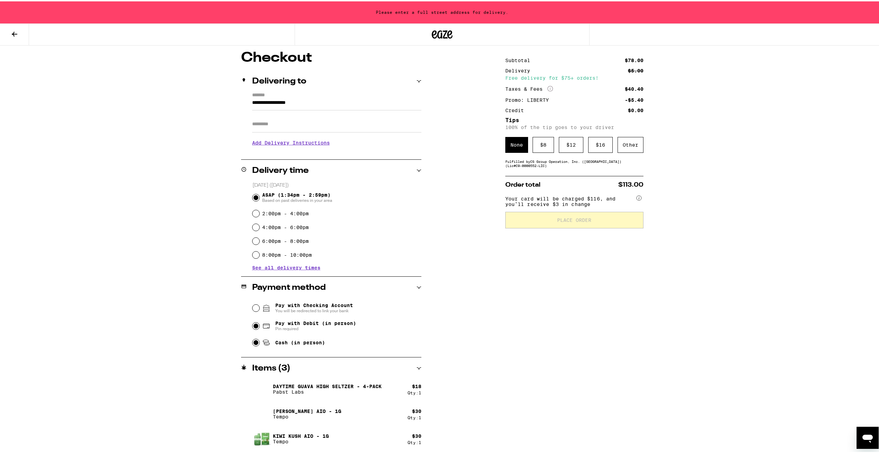
click at [253, 342] on input "Cash (in person)" at bounding box center [255, 341] width 7 height 7
radio input "true"
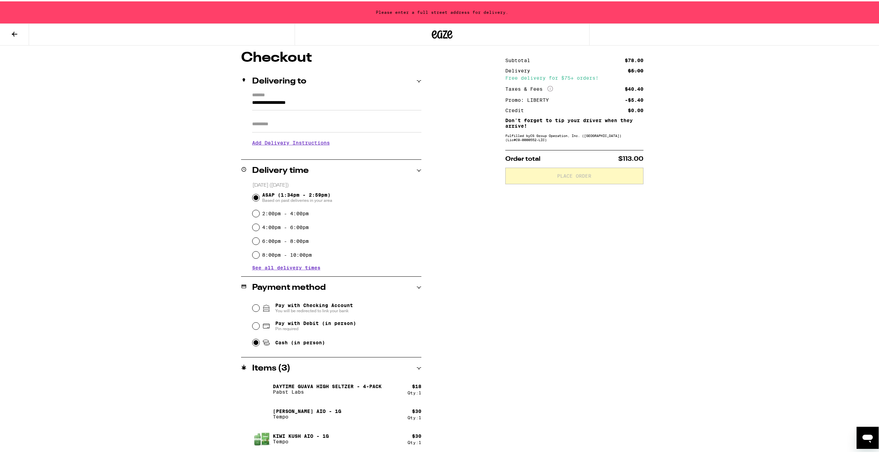
click at [252, 102] on input "**********" at bounding box center [336, 103] width 169 height 12
click at [307, 118] on div "**********" at bounding box center [294, 118] width 44 height 6
type input "**********"
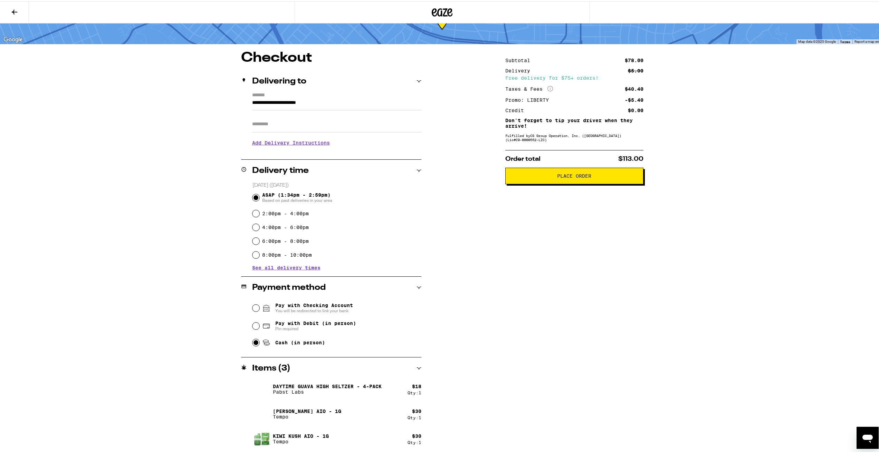
click at [450, 177] on span "Place Order" at bounding box center [574, 174] width 126 height 5
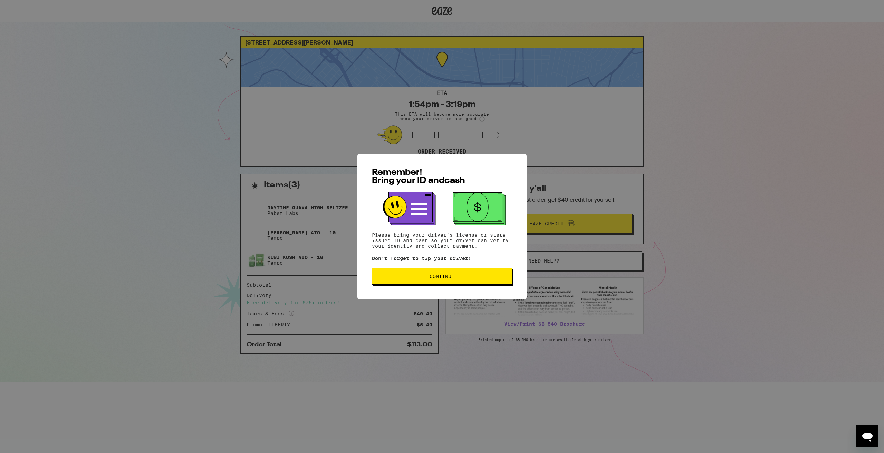
click at [450, 281] on button "Continue" at bounding box center [442, 276] width 140 height 17
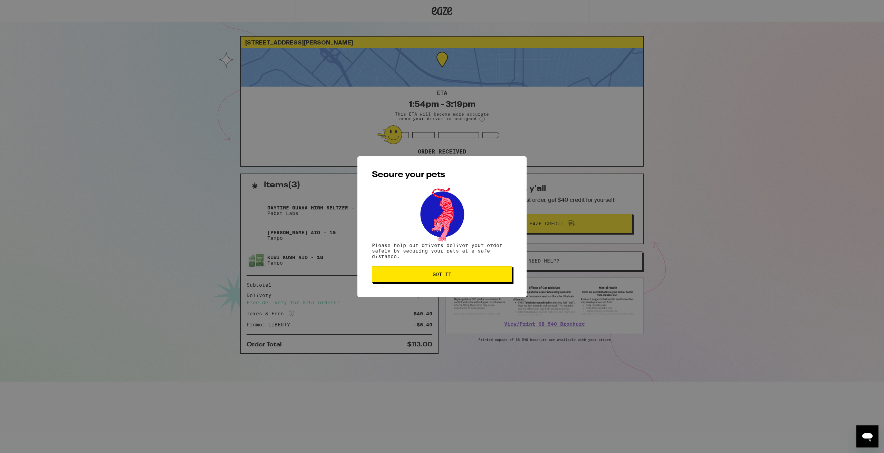
click at [450, 281] on button "Got it" at bounding box center [442, 274] width 140 height 17
